Goal: Subscribe to service/newsletter

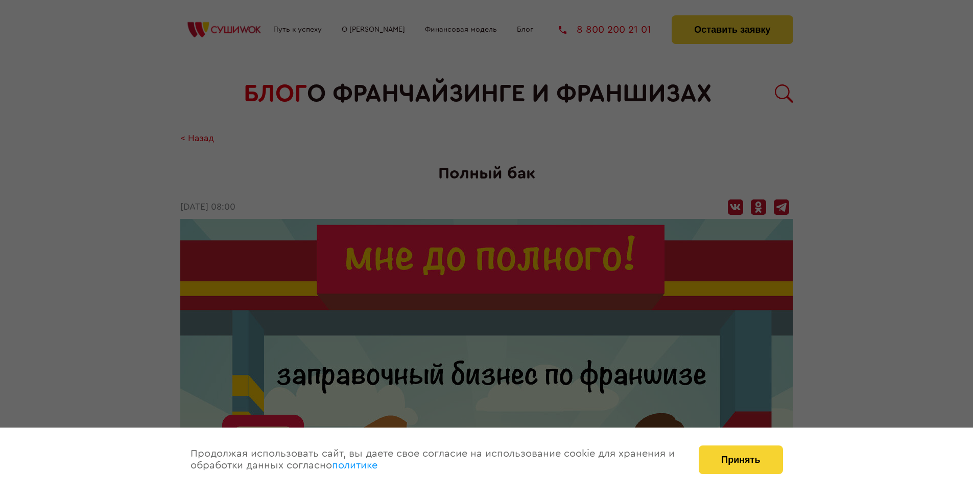
scroll to position [1197, 0]
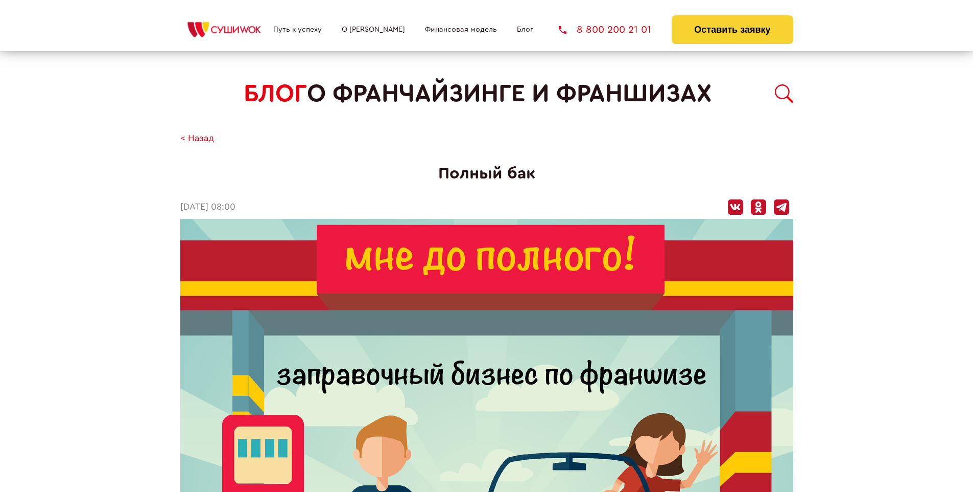
scroll to position [1197, 0]
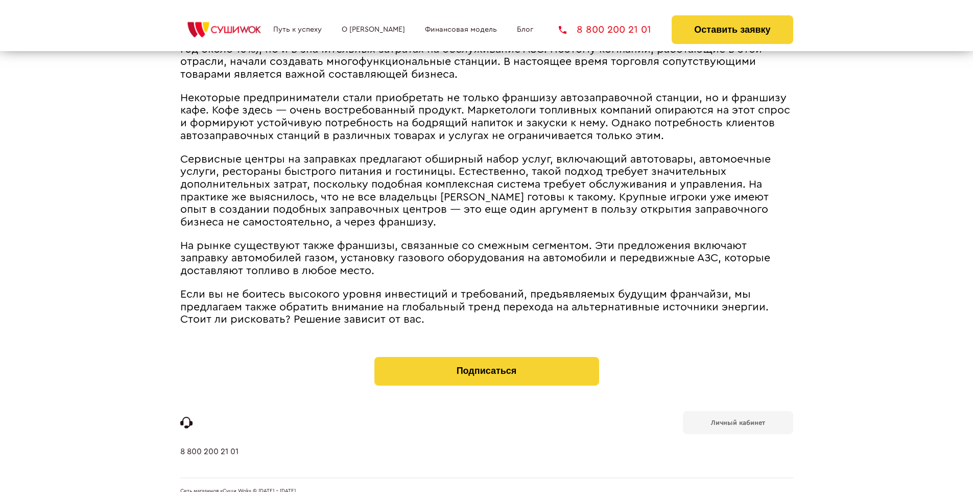
click at [738, 419] on b "Личный кабинет" at bounding box center [738, 422] width 54 height 7
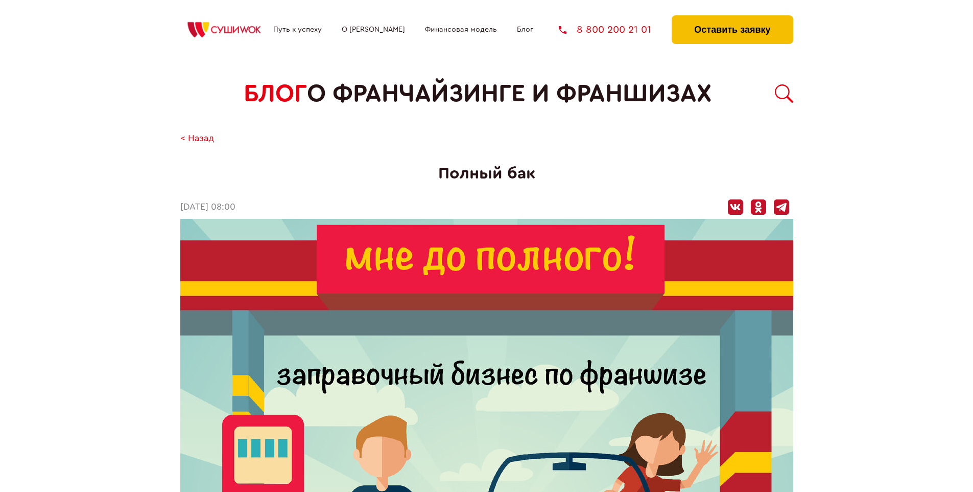
click at [732, 18] on button "Оставить заявку" at bounding box center [732, 29] width 121 height 29
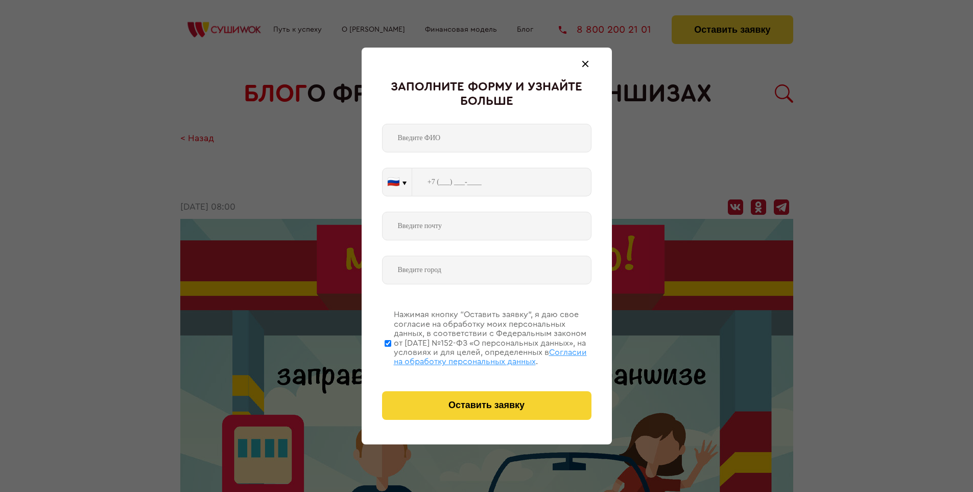
click at [474, 355] on span "Согласии на обработку персональных данных" at bounding box center [490, 356] width 193 height 17
click at [391, 355] on input "Нажимая кнопку “Оставить заявку”, я даю свое согласие на обработку моих персона…" at bounding box center [388, 343] width 7 height 82
checkbox input "false"
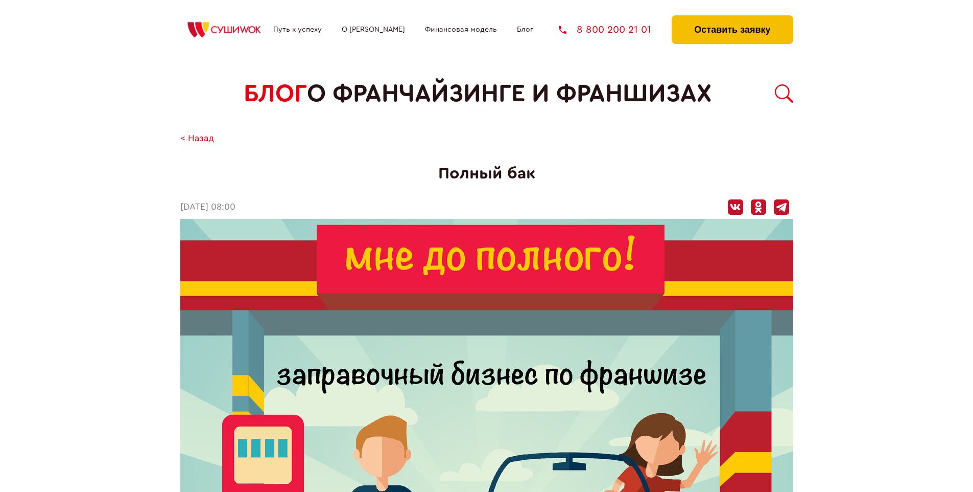
click at [732, 18] on button "Оставить заявку" at bounding box center [732, 29] width 121 height 29
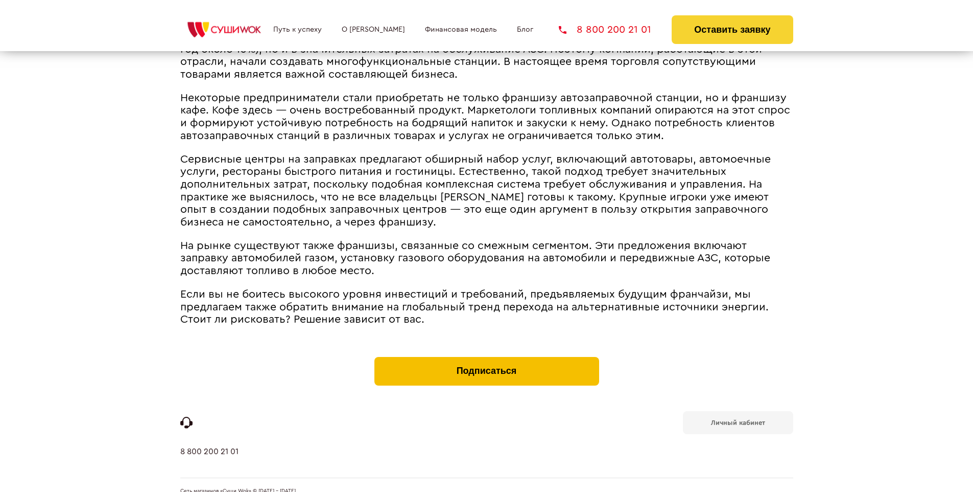
click at [486, 357] on button "Подписаться" at bounding box center [487, 371] width 225 height 29
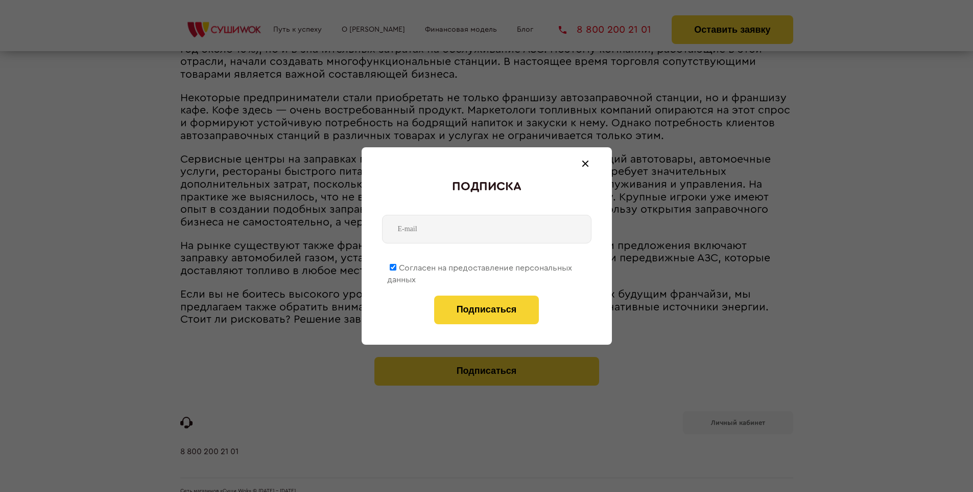
click at [480, 266] on span "Согласен на предоставление персональных данных" at bounding box center [479, 274] width 185 height 20
click at [397, 266] on input "Согласен на предоставление персональных данных" at bounding box center [393, 267] width 7 height 7
checkbox input "false"
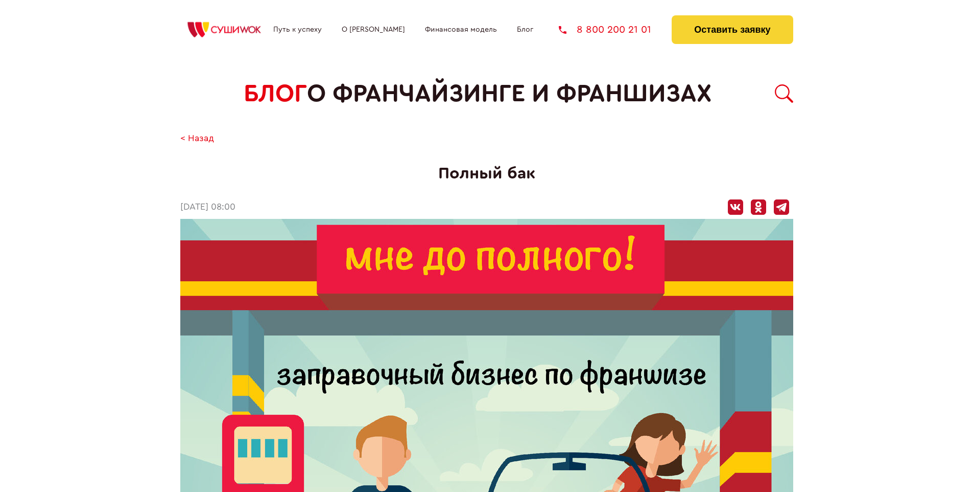
scroll to position [1197, 0]
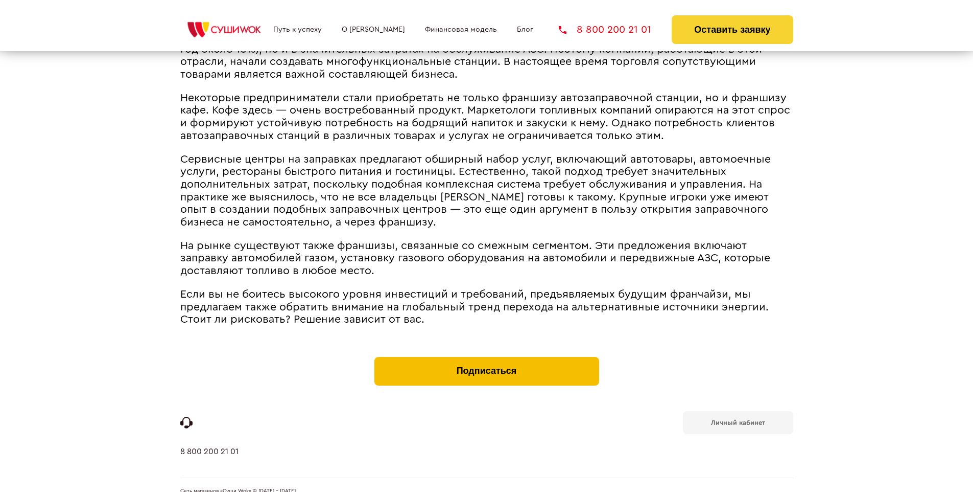
click at [486, 357] on button "Подписаться" at bounding box center [487, 371] width 225 height 29
